Goal: Task Accomplishment & Management: Use online tool/utility

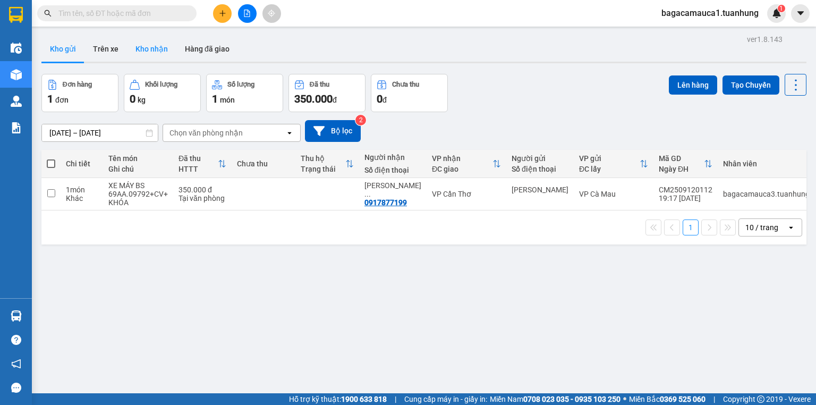
click at [149, 38] on button "Kho nhận" at bounding box center [151, 49] width 49 height 26
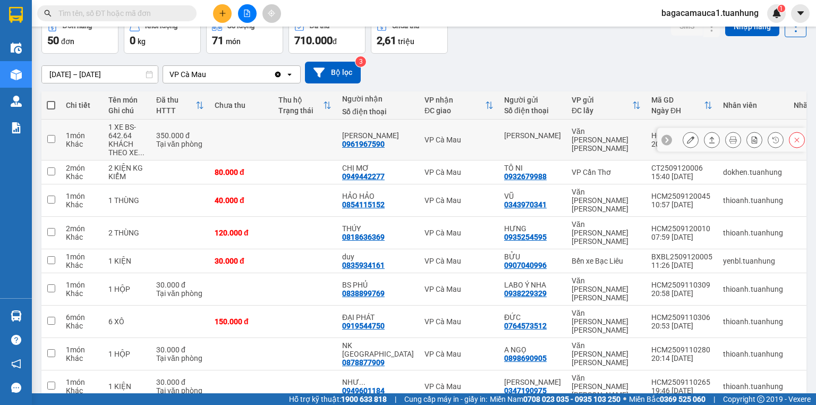
scroll to position [87, 0]
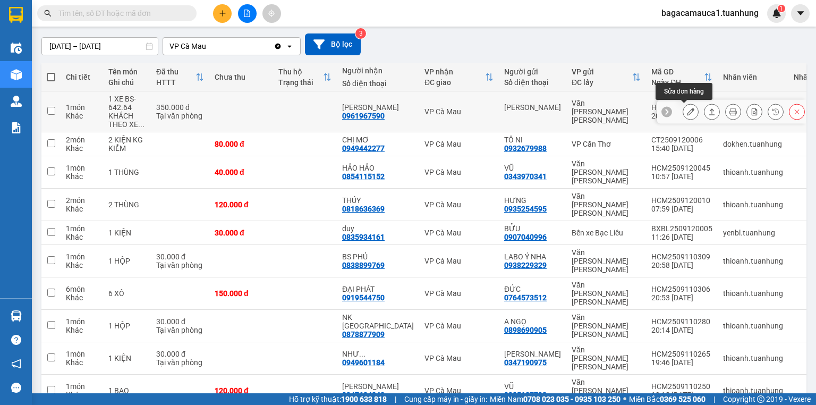
click at [687, 112] on icon at bounding box center [690, 111] width 7 height 7
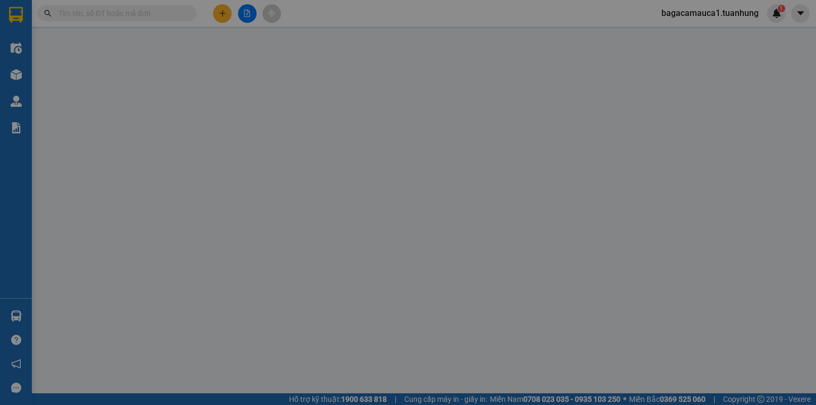
type input "[PERSON_NAME]"
type input "0961967590"
type input "[PERSON_NAME]"
type input "350.000"
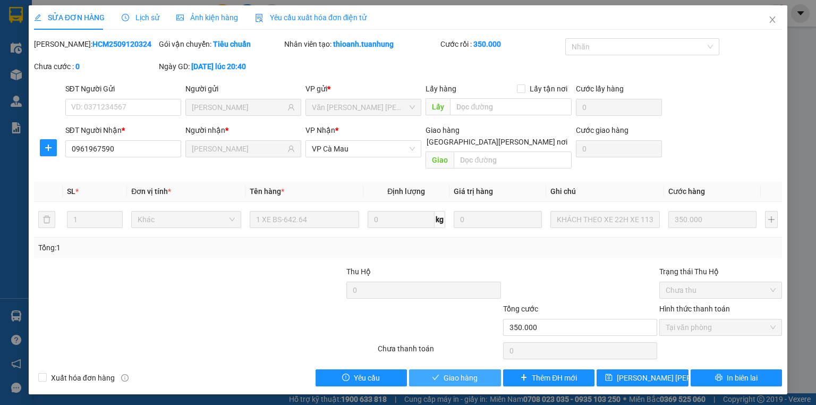
click at [452, 372] on span "Giao hàng" at bounding box center [461, 378] width 34 height 12
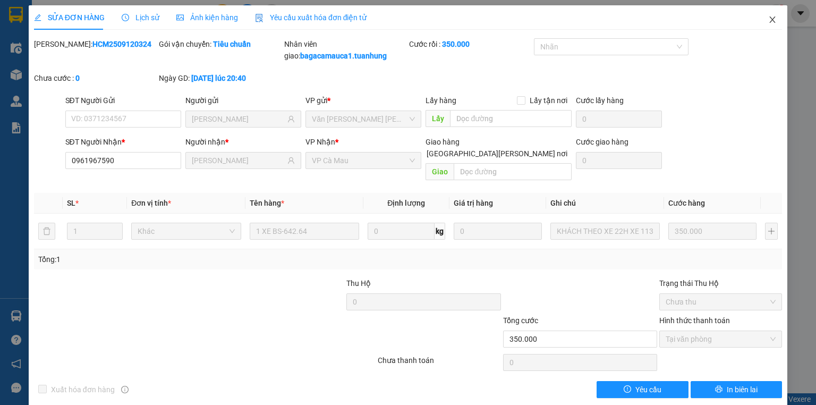
click at [771, 18] on span "Close" at bounding box center [773, 20] width 30 height 30
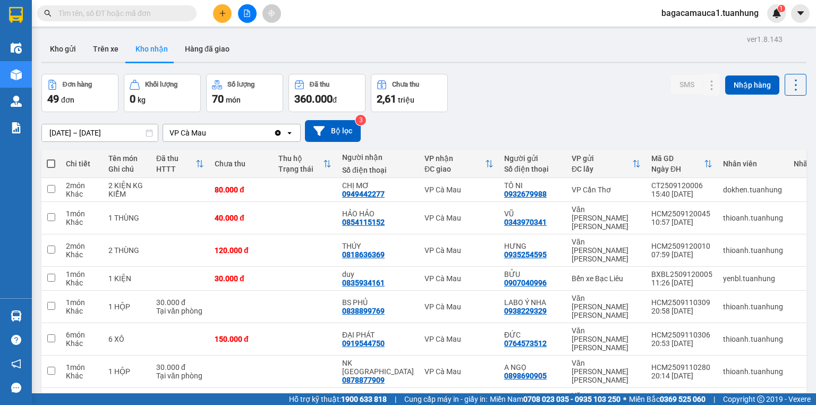
click at [179, 11] on input "text" at bounding box center [120, 13] width 125 height 12
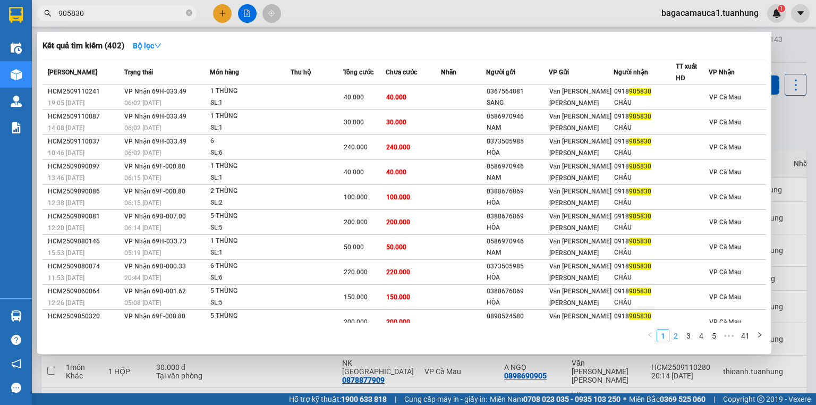
type input "905830"
click at [678, 331] on link "2" at bounding box center [676, 336] width 12 height 12
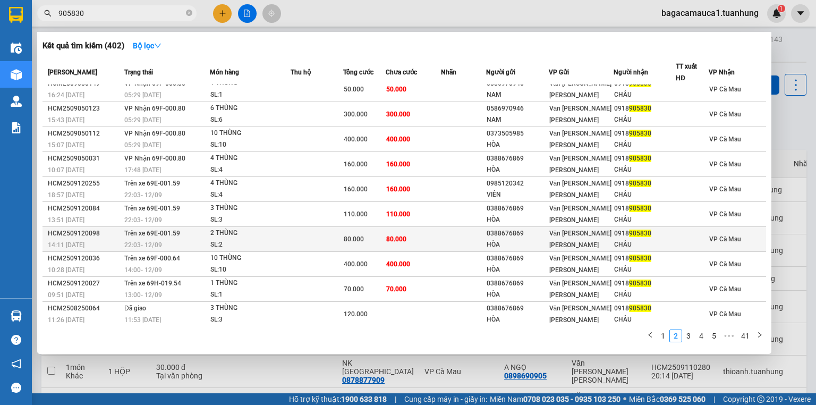
scroll to position [9, 0]
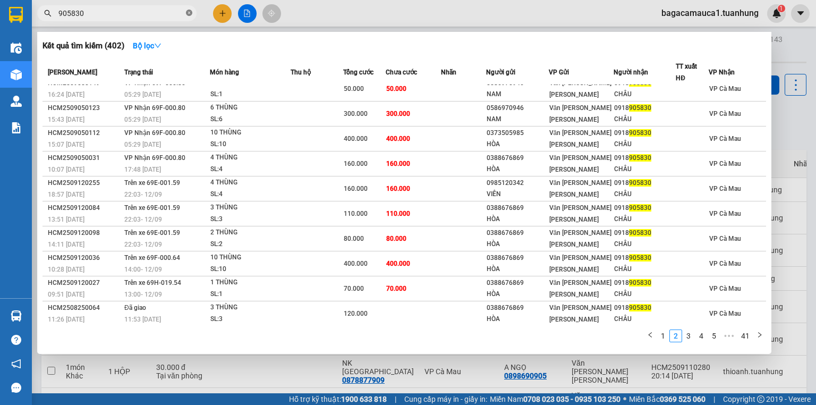
click at [188, 13] on icon "close-circle" at bounding box center [189, 13] width 6 height 6
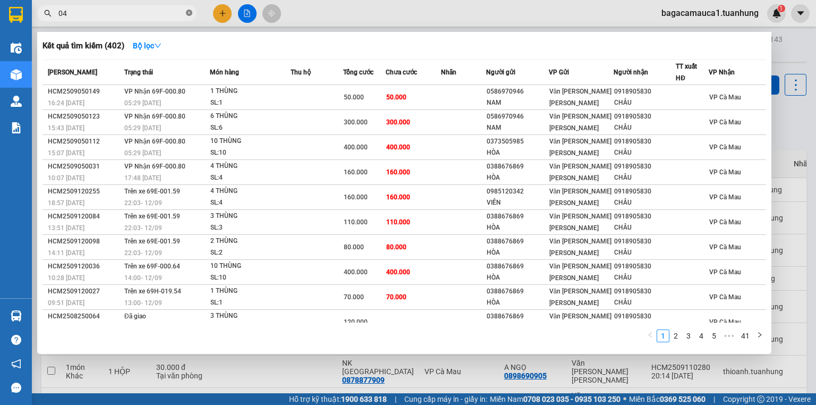
type input "042"
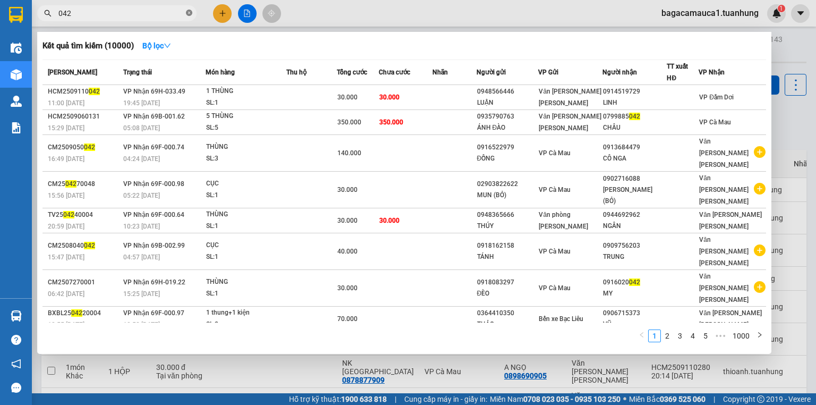
click at [188, 13] on icon "close-circle" at bounding box center [189, 13] width 6 height 6
type input "85042"
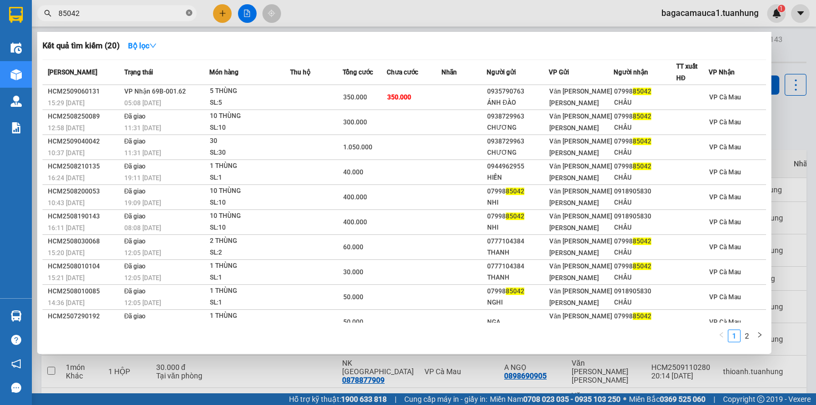
click at [191, 13] on icon "close-circle" at bounding box center [189, 13] width 6 height 6
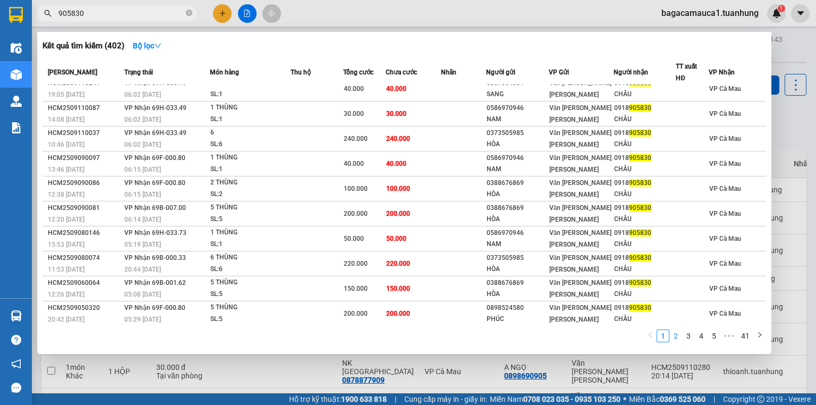
type input "905830"
click at [679, 338] on link "2" at bounding box center [676, 336] width 12 height 12
click at [678, 338] on link "2" at bounding box center [676, 336] width 12 height 12
click at [669, 339] on link "1" at bounding box center [663, 336] width 12 height 12
click at [673, 338] on link "2" at bounding box center [676, 336] width 12 height 12
